Goal: Task Accomplishment & Management: Manage account settings

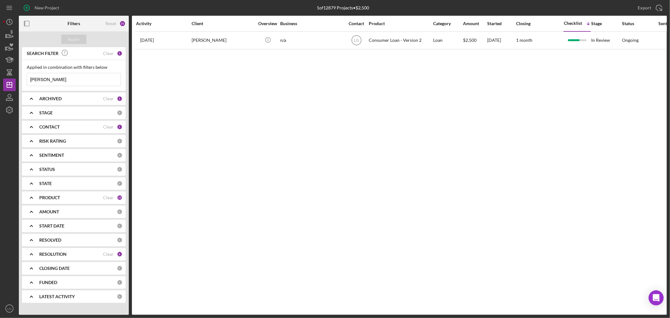
click at [100, 77] on input "[PERSON_NAME]" at bounding box center [74, 79] width 94 height 13
click at [113, 80] on line at bounding box center [114, 79] width 3 height 3
click at [113, 80] on input at bounding box center [74, 79] width 94 height 13
drag, startPoint x: 79, startPoint y: 38, endPoint x: 86, endPoint y: 33, distance: 9.0
click at [79, 38] on div "Apply" at bounding box center [74, 39] width 12 height 9
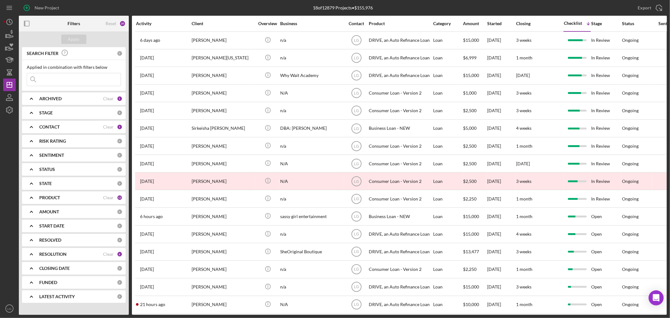
click at [96, 82] on input at bounding box center [74, 79] width 94 height 13
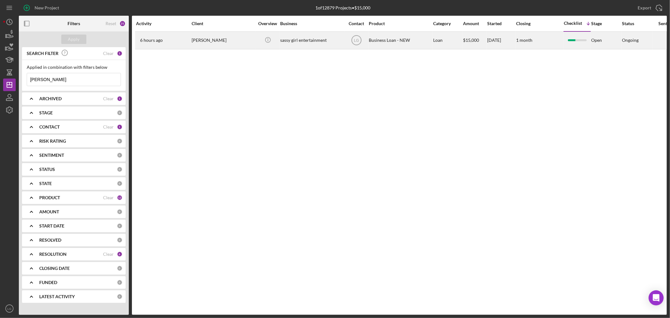
type input "[PERSON_NAME]"
click at [176, 36] on div "6 hours ago [PERSON_NAME]" at bounding box center [163, 40] width 55 height 17
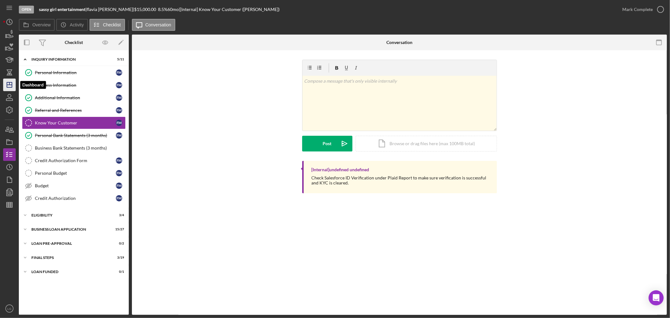
click at [7, 84] on polygon "button" at bounding box center [9, 84] width 5 height 5
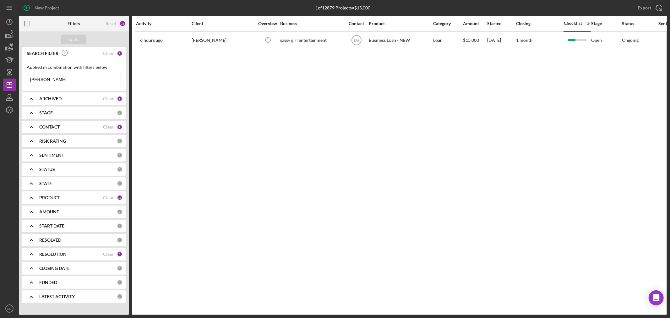
click at [66, 83] on input "[PERSON_NAME]" at bounding box center [74, 79] width 94 height 13
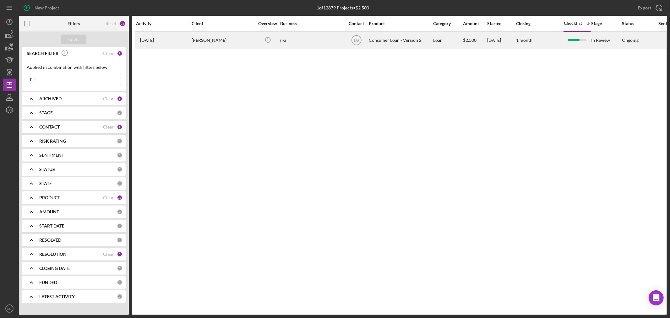
type input "hill"
click at [179, 48] on div "[DATE] [PERSON_NAME]" at bounding box center [163, 40] width 55 height 17
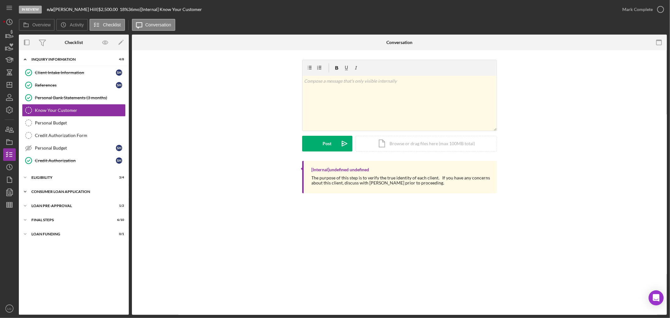
click at [95, 193] on div "Consumer Loan Application" at bounding box center [76, 192] width 90 height 4
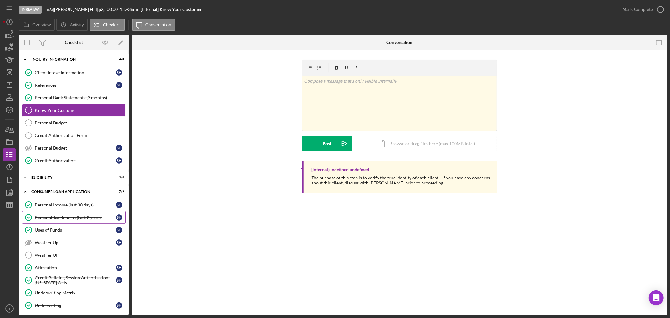
click at [75, 214] on link "Personal Tax Returns (Last 2 years) Personal Tax Returns (Last 2 years) S H" at bounding box center [74, 217] width 104 height 13
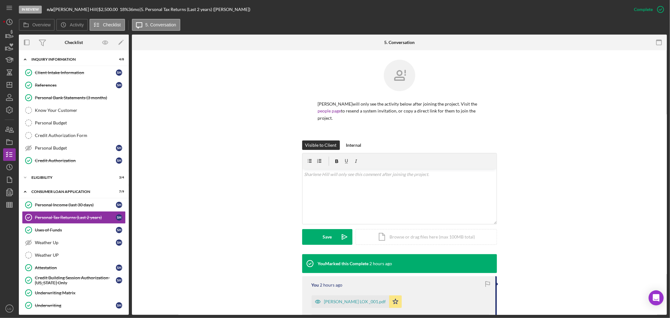
scroll to position [116, 0]
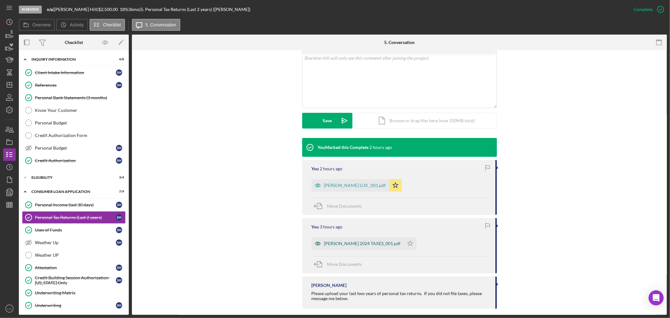
click at [367, 241] on div "[PERSON_NAME] 2024 TAXES_001.pdf" at bounding box center [362, 243] width 77 height 5
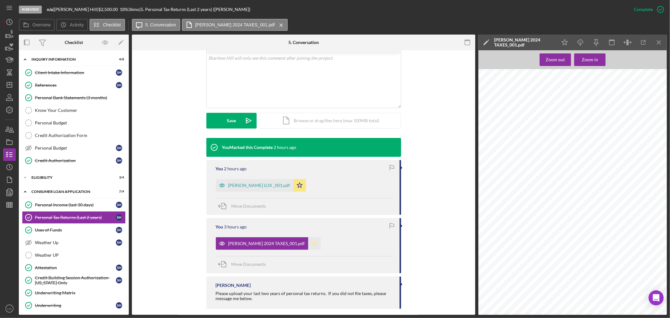
click at [312, 241] on polygon "button" at bounding box center [314, 243] width 5 height 5
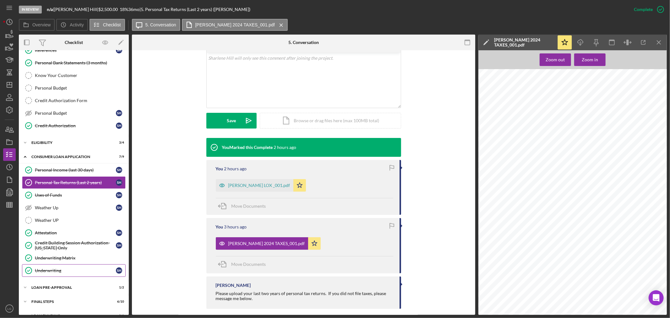
scroll to position [46, 0]
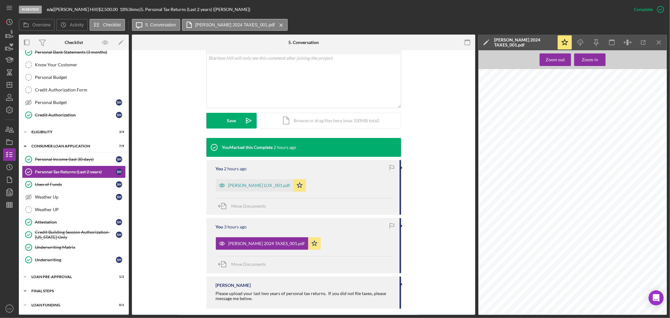
drag, startPoint x: 64, startPoint y: 287, endPoint x: 70, endPoint y: 265, distance: 23.1
click at [65, 287] on div "Icon/Expander FINAL STEPS 6 / 10" at bounding box center [74, 291] width 110 height 13
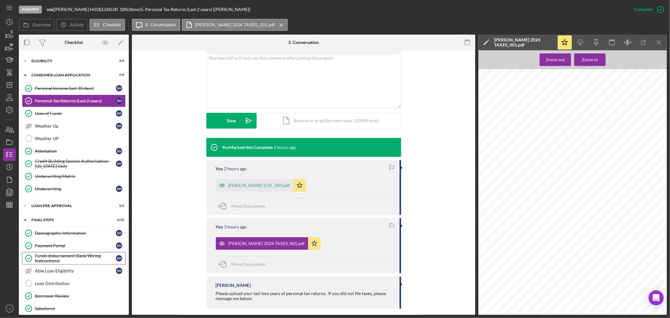
click at [68, 260] on div "Funds disbursement (Bank Wiring Instructions)" at bounding box center [75, 258] width 81 height 10
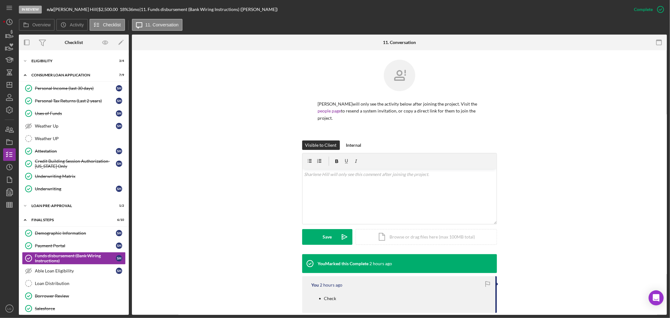
scroll to position [44, 0]
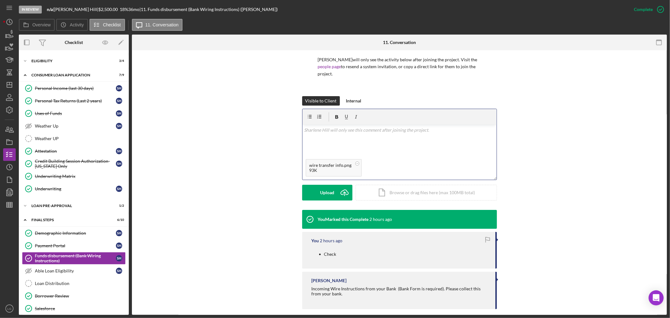
click at [357, 136] on div "v Color teal Color pink Remove color Add row above Add row below Add column bef…" at bounding box center [399, 140] width 194 height 31
click at [43, 59] on div "Icon/Expander Eligibility 3 / 4" at bounding box center [74, 61] width 110 height 13
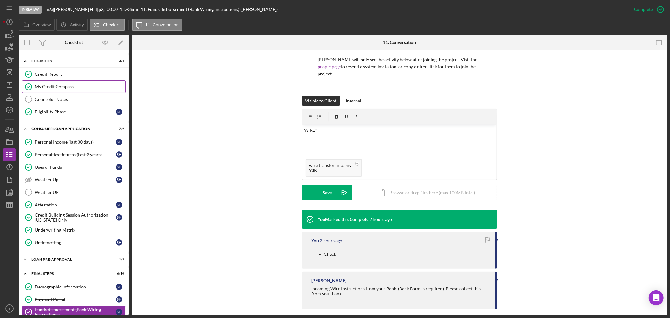
click at [55, 87] on div "My Credit Compass" at bounding box center [80, 86] width 90 height 5
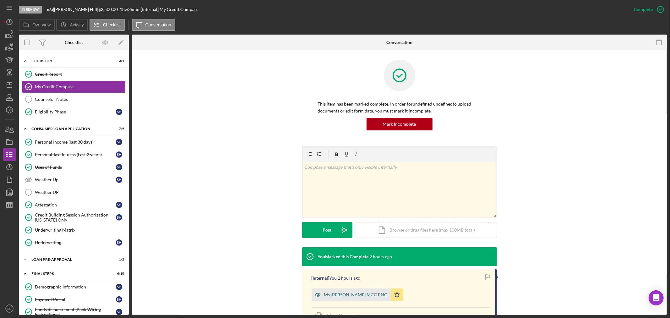
click at [347, 293] on div "Ms.[PERSON_NAME] MCC.PNG" at bounding box center [355, 294] width 63 height 5
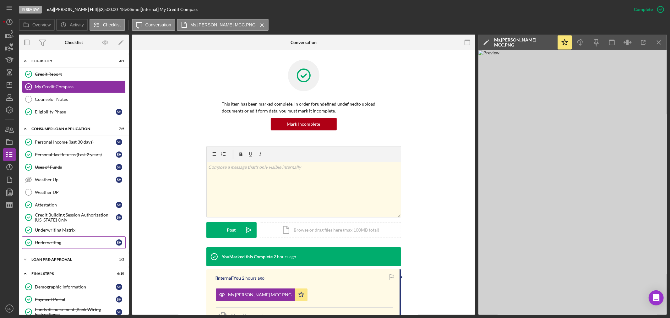
scroll to position [230, 0]
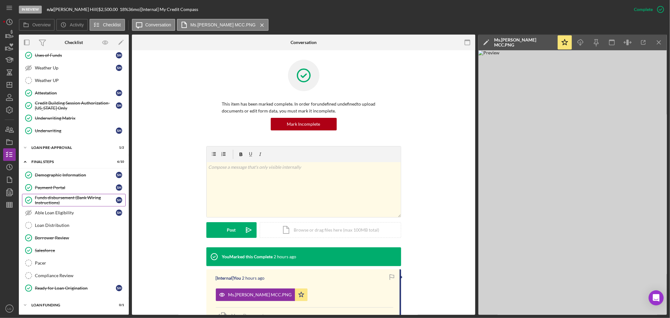
click at [60, 201] on div "Funds disbursement (Bank Wiring Instructions)" at bounding box center [75, 200] width 81 height 10
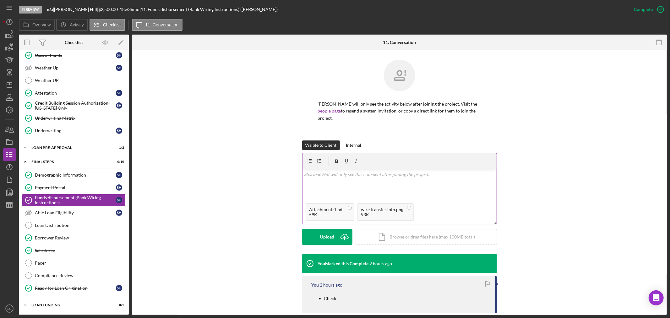
click at [347, 171] on div "v Color teal Color pink Remove color Add row above Add row below Add column bef…" at bounding box center [399, 184] width 194 height 31
click at [321, 229] on button "Save Icon/icon-invite-send" at bounding box center [327, 237] width 50 height 16
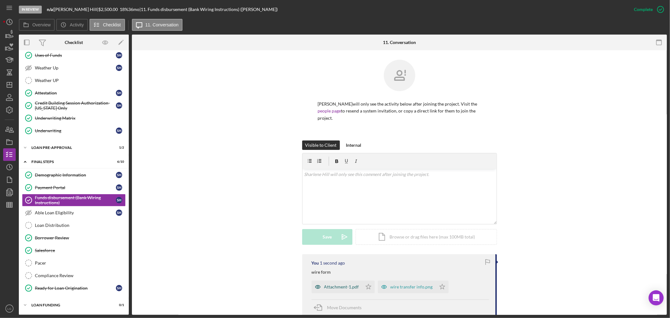
click at [355, 284] on div "Attachment-1.pdf" at bounding box center [341, 286] width 35 height 5
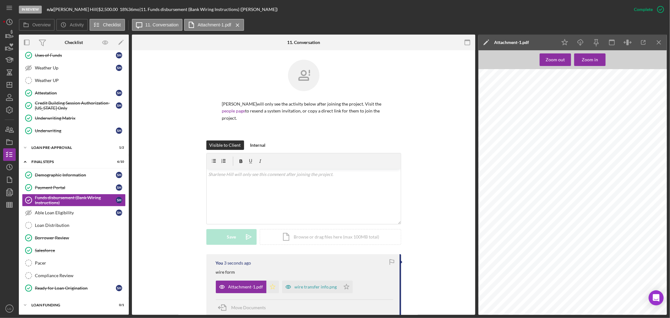
click at [272, 283] on icon "Icon/Star" at bounding box center [272, 286] width 13 height 13
click at [320, 284] on div "wire transfer info.png" at bounding box center [316, 286] width 42 height 5
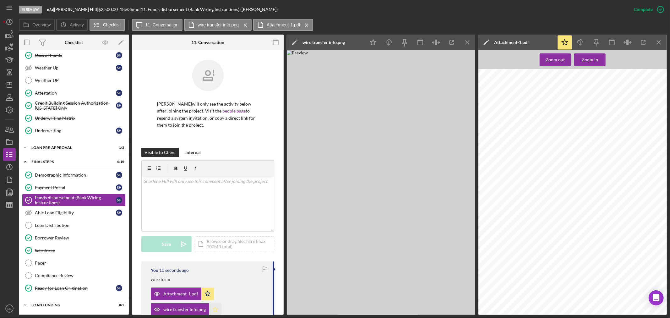
click at [214, 310] on icon "Icon/Star" at bounding box center [215, 309] width 13 height 13
